Goal: Find contact information: Find contact information

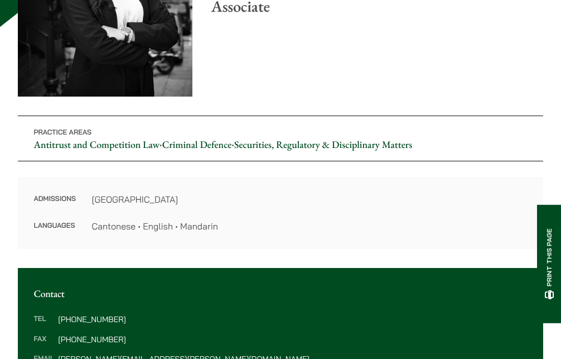
scroll to position [223, 0]
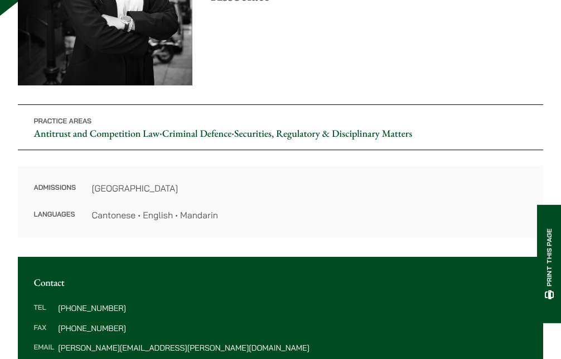
drag, startPoint x: 269, startPoint y: 179, endPoint x: 290, endPoint y: 209, distance: 36.2
click at [290, 209] on div "Admissions Hong Kong Languages Cantonese • English • Mandarin" at bounding box center [281, 202] width 526 height 72
click at [288, 208] on dl "Admissions Hong Kong Languages Cantonese • English • Mandarin" at bounding box center [280, 201] width 494 height 40
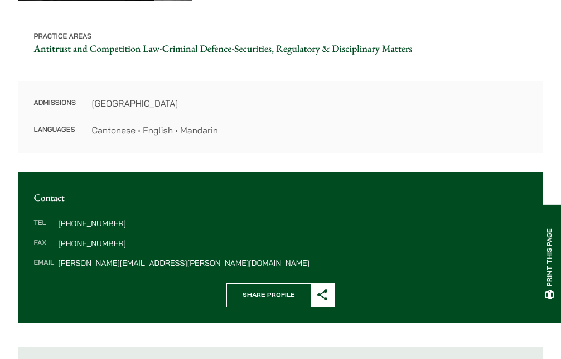
scroll to position [335, 0]
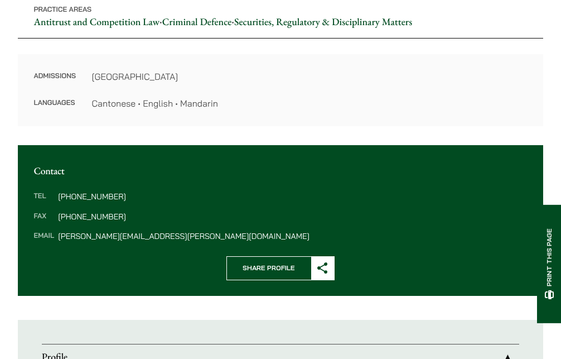
click at [343, 128] on div "Home » Lawyers » [PERSON_NAME] [PERSON_NAME] Associate Practice Areas Antitrust…" at bounding box center [280, 301] width 561 height 1090
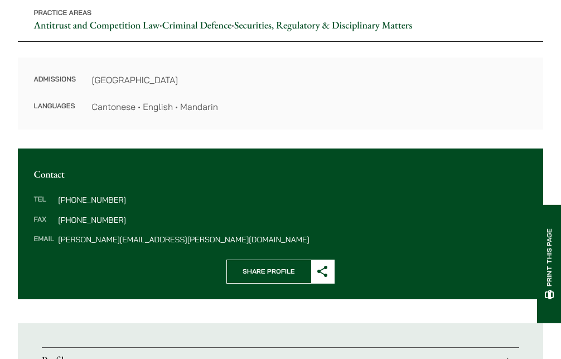
click at [108, 200] on dd "[PHONE_NUMBER]" at bounding box center [292, 200] width 469 height 8
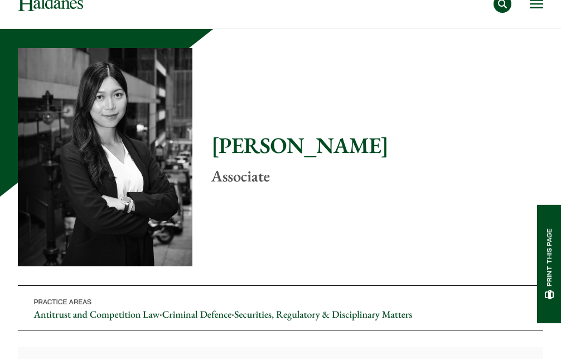
scroll to position [0, 0]
